Goal: Information Seeking & Learning: Learn about a topic

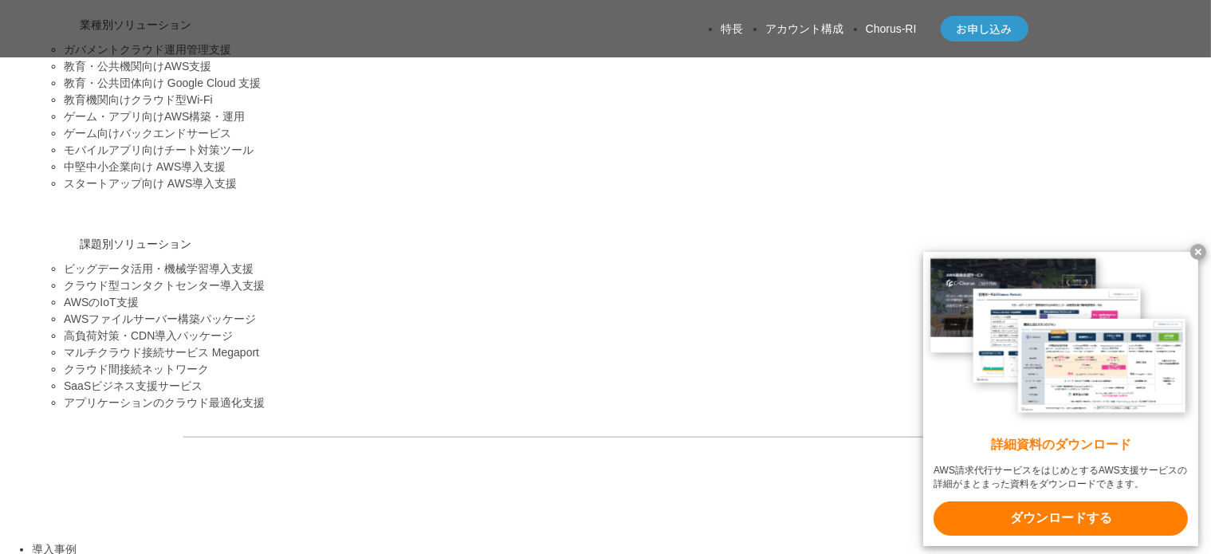
scroll to position [1691, 0]
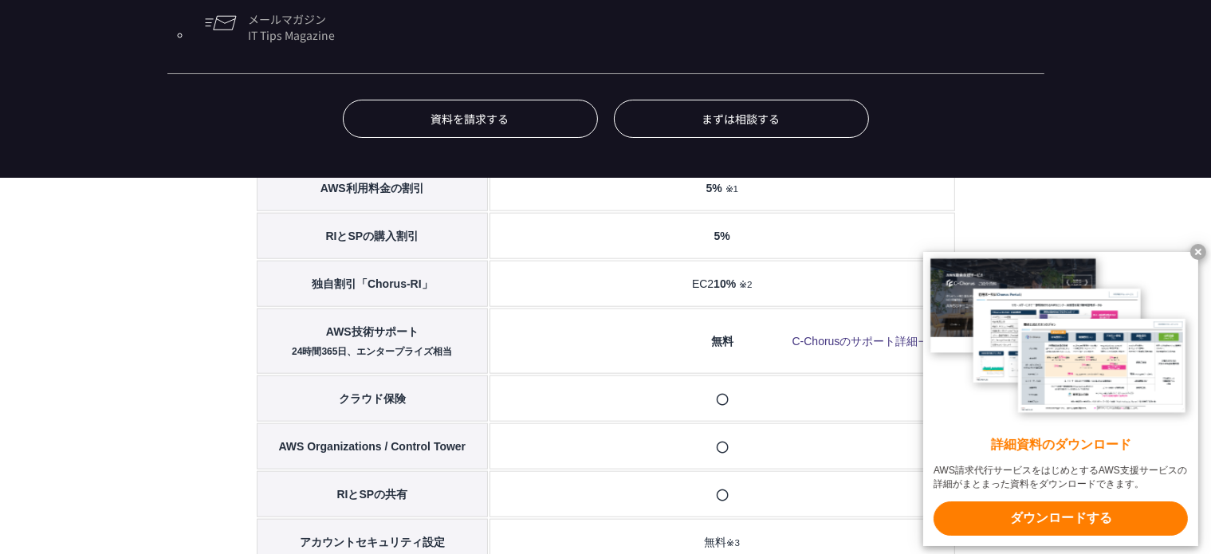
click at [1191, 250] on x-t at bounding box center [1199, 252] width 16 height 16
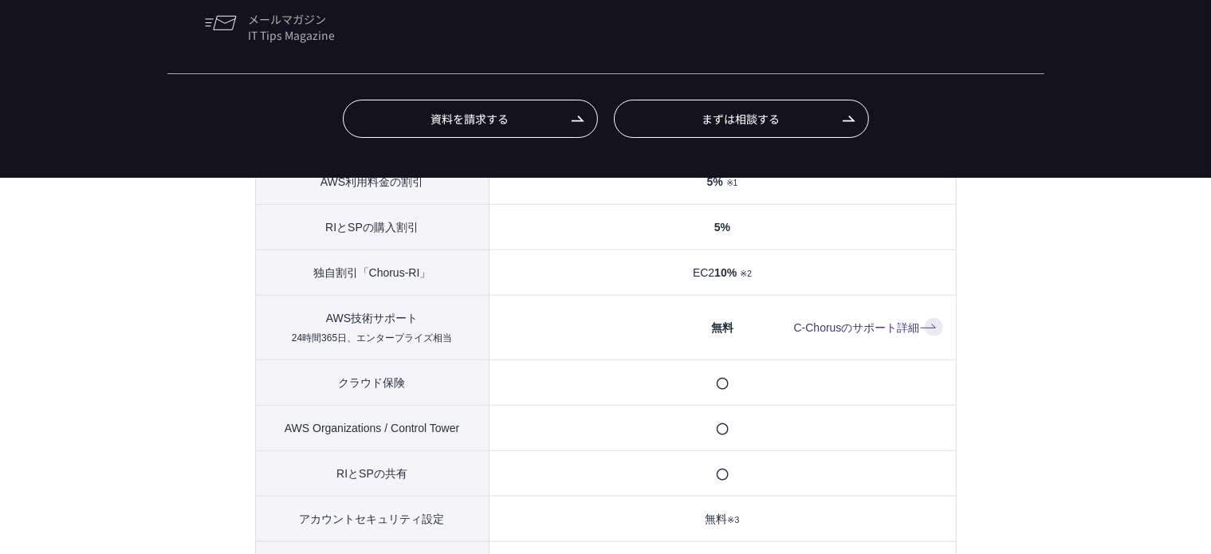
click at [288, 241] on th "RIとSPの購入割引" at bounding box center [372, 226] width 234 height 45
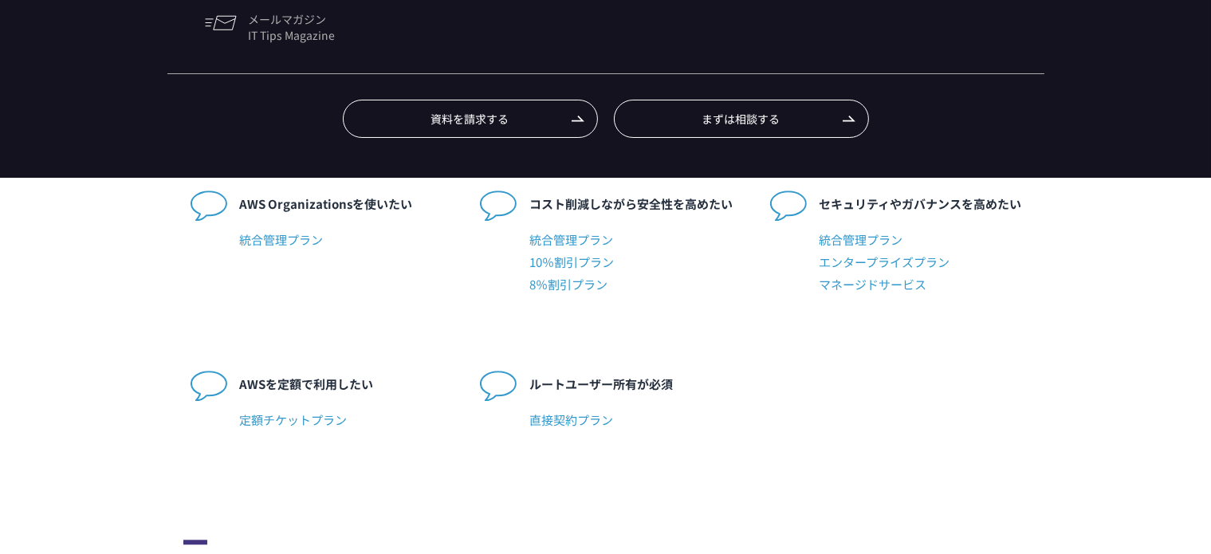
scroll to position [3828, 0]
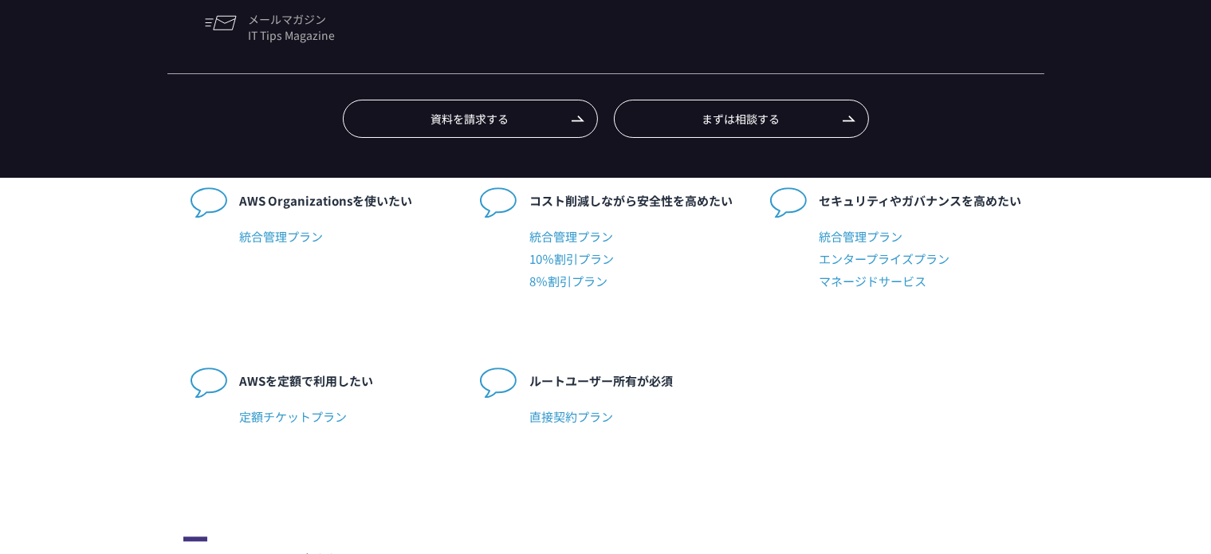
click at [299, 248] on span "統合管理プラン" at bounding box center [344, 237] width 209 height 22
click at [284, 248] on span "統合管理プラン" at bounding box center [344, 237] width 209 height 22
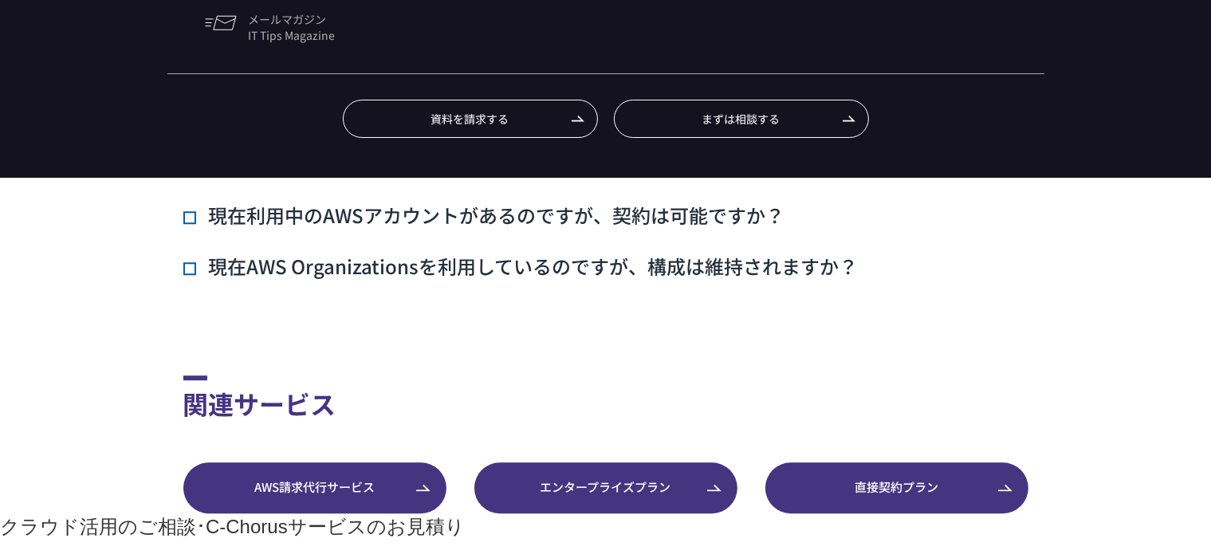
scroll to position [4307, 0]
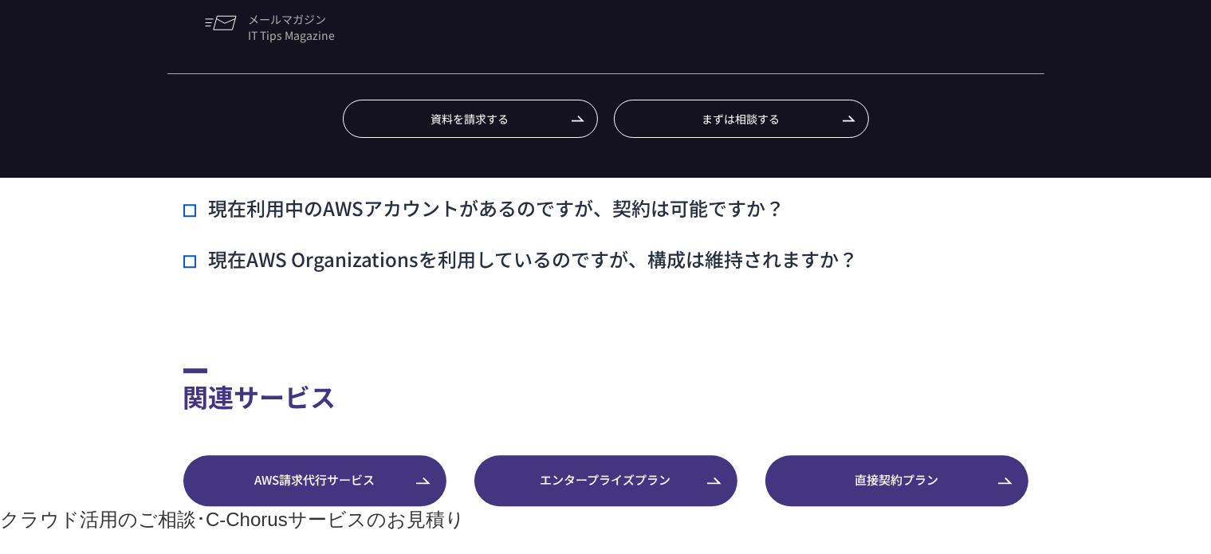
click at [203, 171] on h3 "AWS Organizationsの機能で制限されているものはありますか？" at bounding box center [473, 157] width 580 height 27
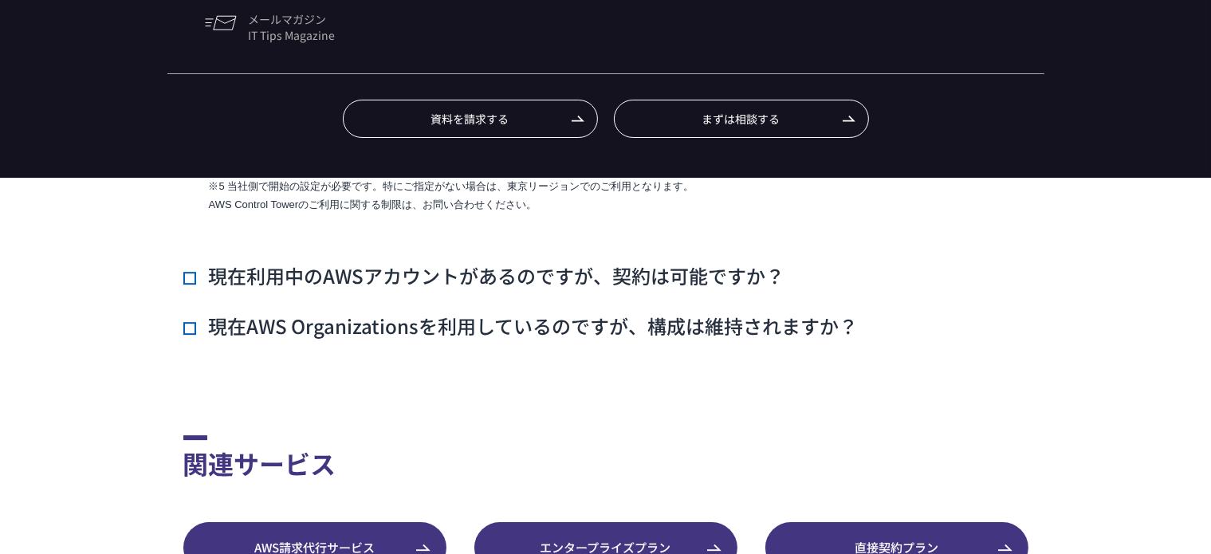
scroll to position [4881, 0]
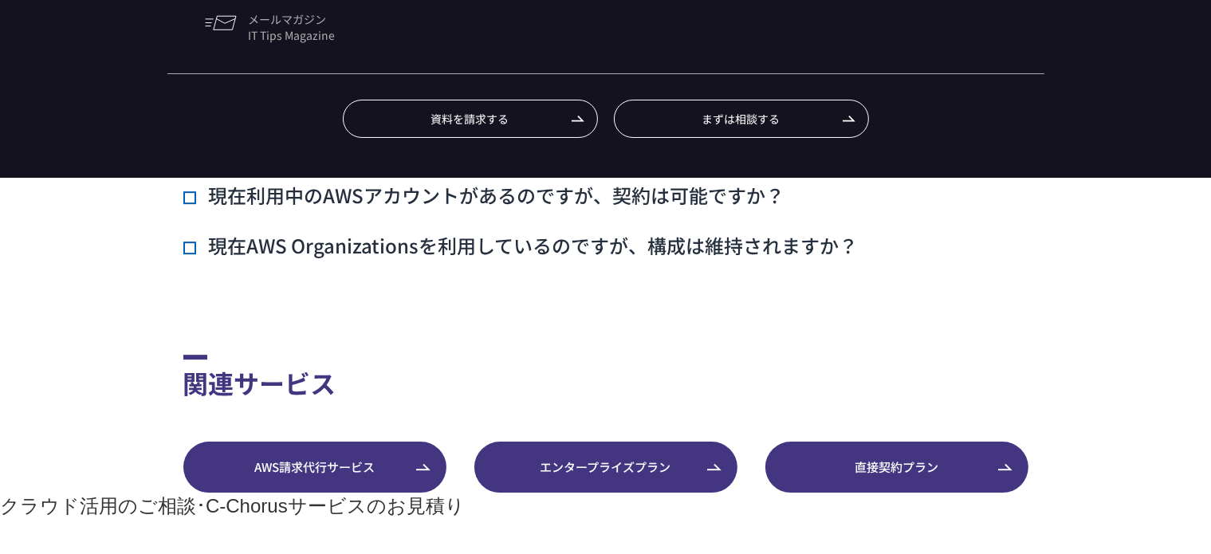
click at [199, 259] on h3 "現在AWS Organizationsを利用しているのですが、構成は維持されますか？" at bounding box center [520, 245] width 675 height 27
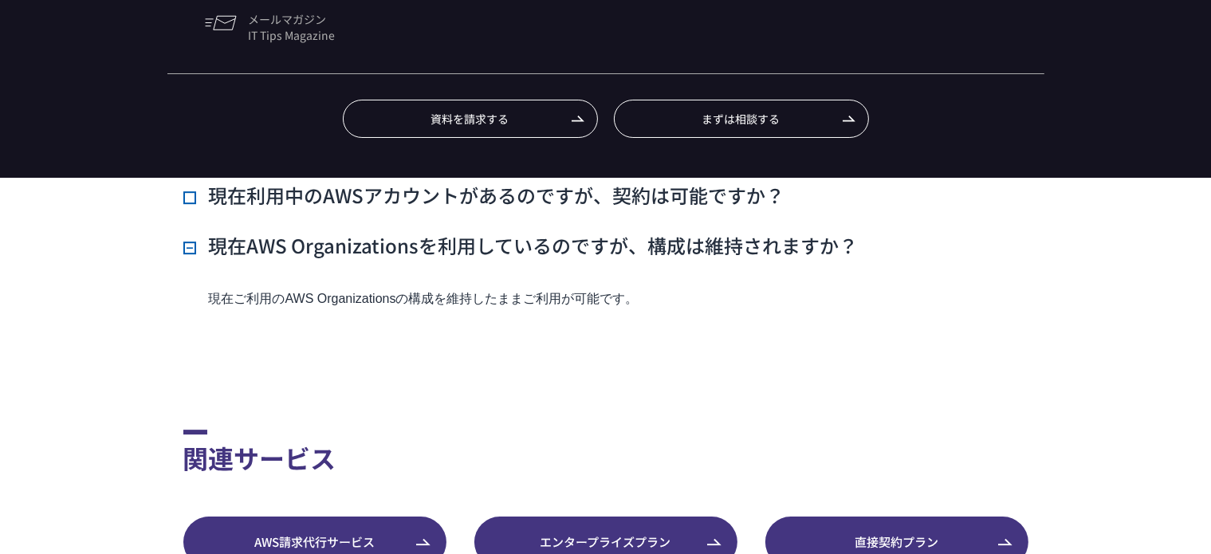
click at [190, 209] on h3 "現在利用中のAWSアカウントがあるのですが、契約は可能ですか？" at bounding box center [484, 195] width 602 height 27
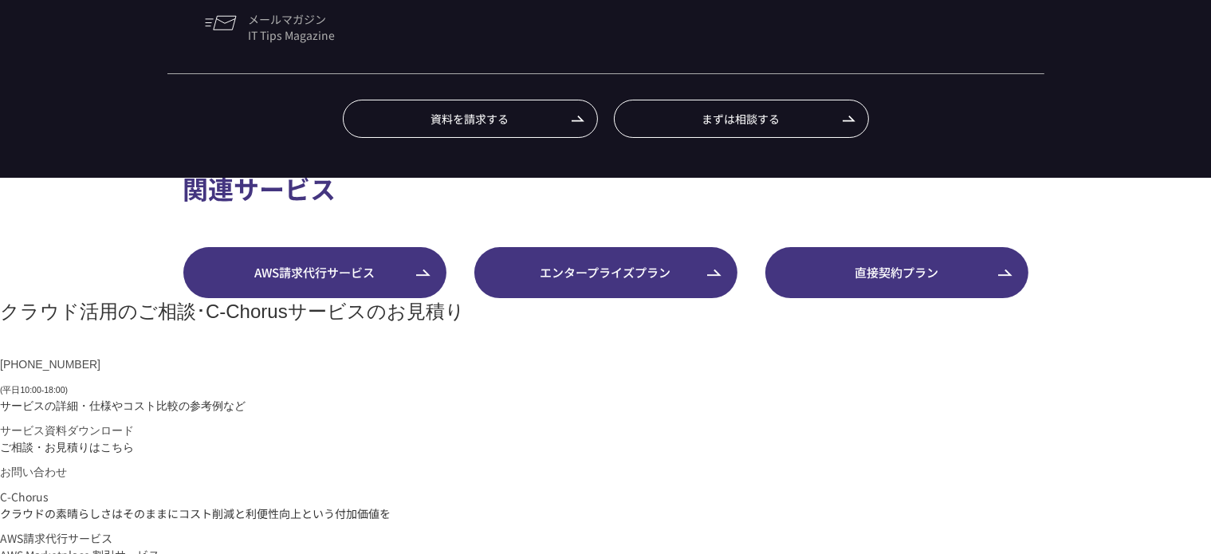
scroll to position [5391, 0]
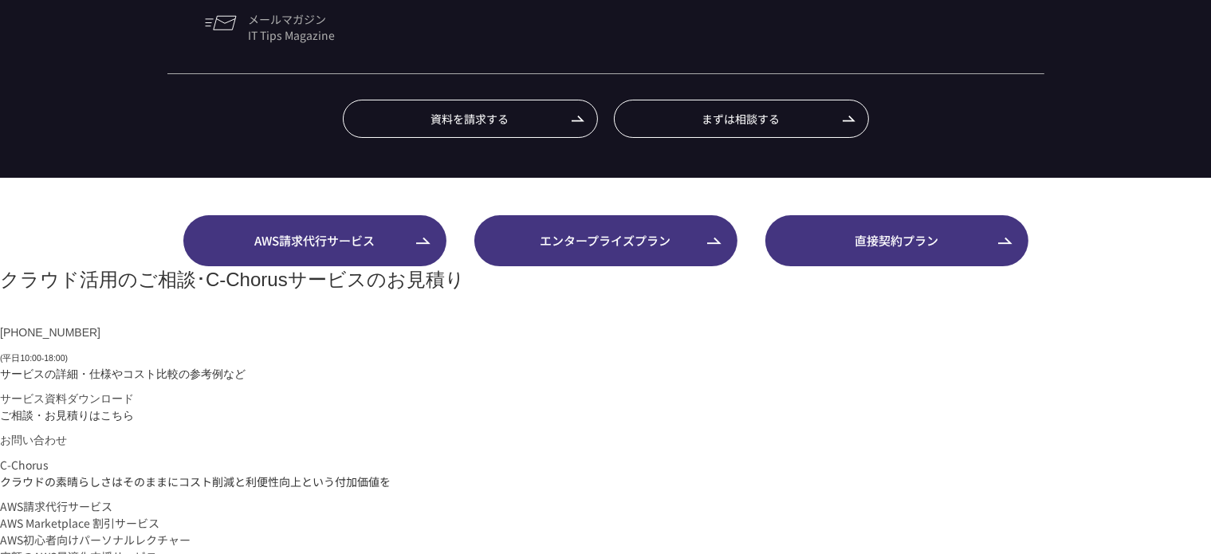
click at [398, 250] on span "AWS請求代行サービス" at bounding box center [314, 241] width 263 height 18
